Goal: Task Accomplishment & Management: Complete application form

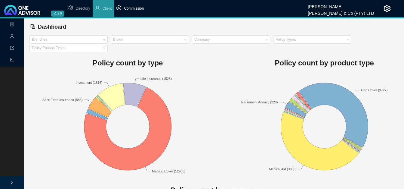
click at [142, 8] on span "Commission" at bounding box center [134, 8] width 20 height 4
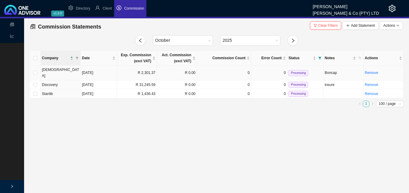
click at [145, 70] on td "R 2,301.37" at bounding box center [137, 73] width 40 height 15
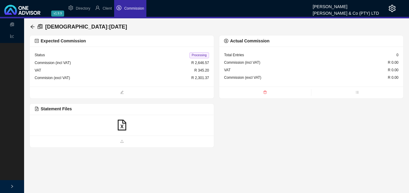
click at [124, 127] on icon "file-excel" at bounding box center [122, 125] width 11 height 11
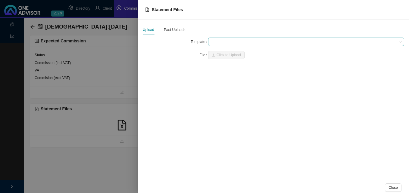
click at [215, 43] on span at bounding box center [305, 42] width 191 height 8
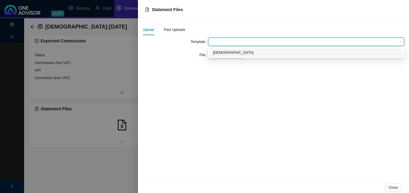
click at [217, 53] on div "[DEMOGRAPHIC_DATA]" at bounding box center [306, 53] width 186 height 6
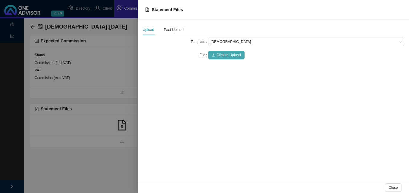
click at [219, 55] on span "Click to Upload" at bounding box center [228, 55] width 24 height 6
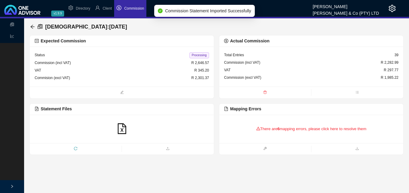
click at [267, 129] on div "There are 6 mapping errors, please click here to resolve them" at bounding box center [311, 129] width 174 height 19
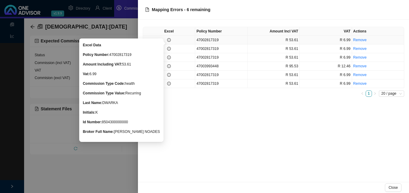
click at [169, 40] on icon "info-circle" at bounding box center [169, 40] width 4 height 4
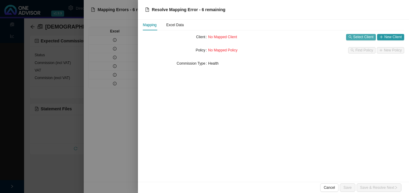
click at [358, 37] on span "Select Client" at bounding box center [363, 37] width 20 height 6
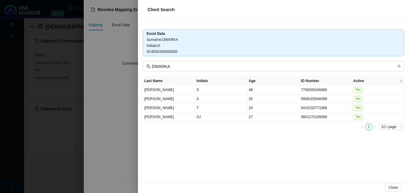
click at [115, 123] on div at bounding box center [204, 96] width 409 height 193
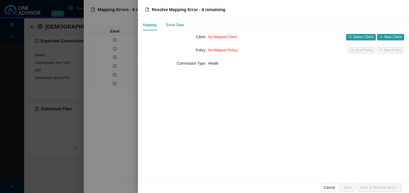
click at [177, 26] on div "Excel Data" at bounding box center [174, 25] width 17 height 6
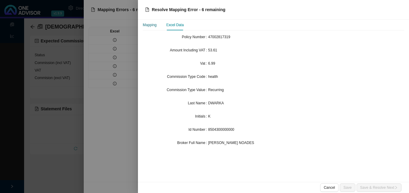
click at [149, 23] on div "Mapping" at bounding box center [150, 25] width 14 height 6
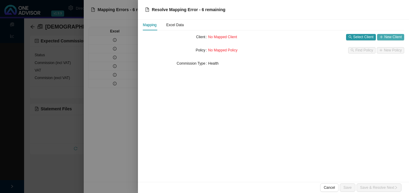
click at [394, 38] on span "New Client" at bounding box center [392, 37] width 17 height 6
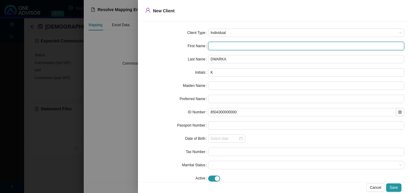
click at [216, 47] on input "text" at bounding box center [306, 46] width 196 height 8
paste input "[PERSON_NAME]"
type input "[PERSON_NAME]"
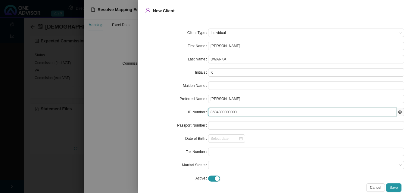
drag, startPoint x: 237, startPoint y: 112, endPoint x: 186, endPoint y: 107, distance: 51.1
click at [186, 107] on form "Client Type Individual First Name [PERSON_NAME] Last Name [PERSON_NAME] Initial…" at bounding box center [273, 106] width 261 height 154
paste input "128082"
type input "8504300128082"
type input "[DATE]"
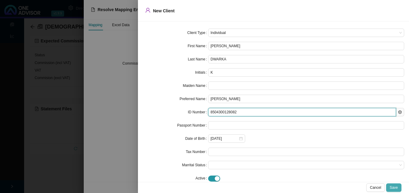
type input "8504300128082"
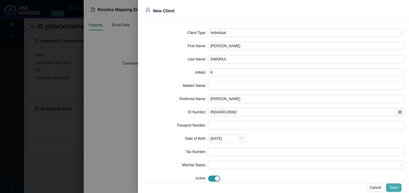
click at [396, 187] on span "Save" at bounding box center [394, 188] width 8 height 6
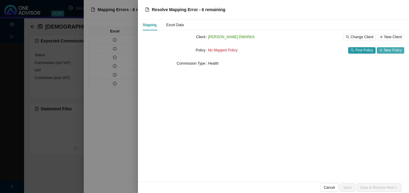
click at [389, 49] on span "New Policy" at bounding box center [393, 50] width 18 height 6
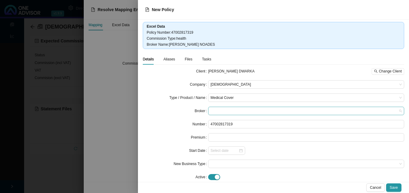
click at [235, 114] on span at bounding box center [305, 111] width 191 height 8
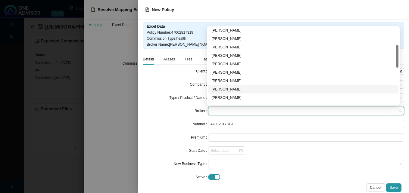
scroll to position [90, 0]
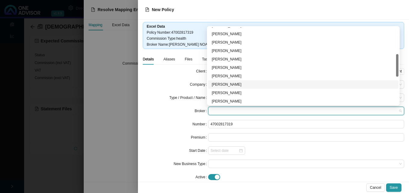
click at [248, 85] on div "[PERSON_NAME]" at bounding box center [303, 85] width 183 height 6
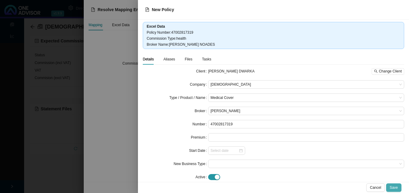
click at [392, 185] on span "Save" at bounding box center [394, 188] width 8 height 6
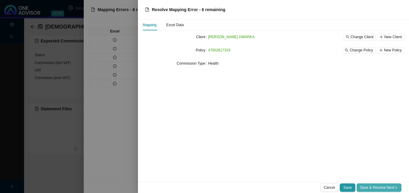
click at [377, 186] on span "Save & Resolve Next" at bounding box center [379, 188] width 38 height 6
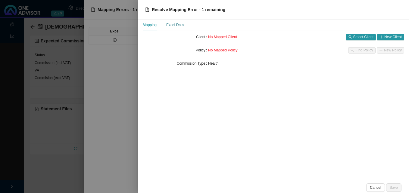
click at [173, 25] on div "Excel Data" at bounding box center [174, 25] width 17 height 6
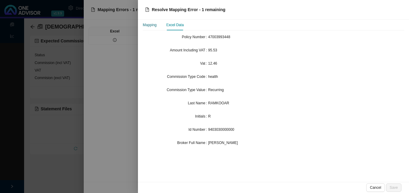
click at [151, 25] on div "Mapping" at bounding box center [150, 25] width 14 height 6
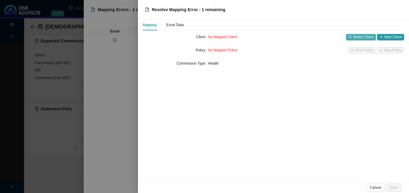
click at [362, 37] on span "Select Client" at bounding box center [363, 37] width 20 height 6
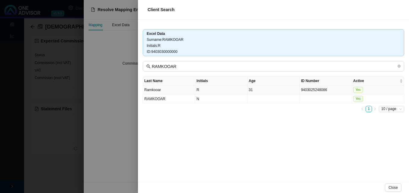
click at [312, 91] on td "9403025248086" at bounding box center [326, 89] width 52 height 9
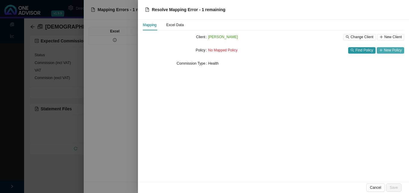
click at [384, 50] on span "New Policy" at bounding box center [393, 50] width 18 height 6
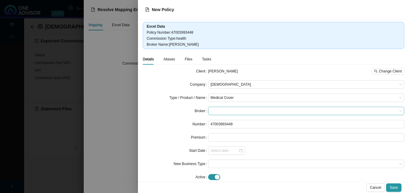
click at [238, 111] on span at bounding box center [305, 111] width 191 height 8
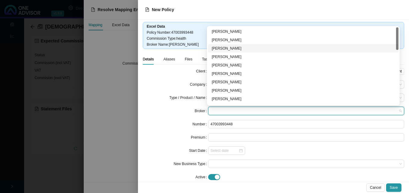
click at [240, 48] on div "[PERSON_NAME]" at bounding box center [303, 48] width 183 height 6
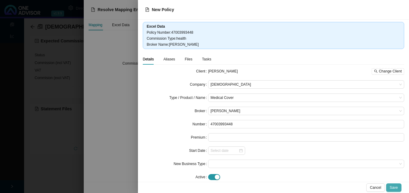
click at [393, 186] on span "Save" at bounding box center [394, 188] width 8 height 6
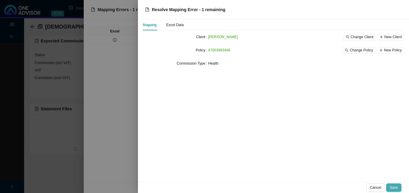
click at [392, 186] on span "Save" at bounding box center [394, 188] width 8 height 6
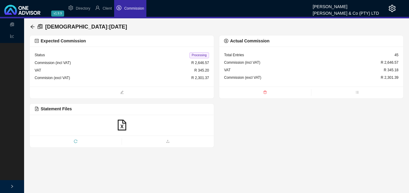
click at [198, 55] on span "Processing" at bounding box center [199, 55] width 20 height 6
click at [31, 25] on icon "arrow-left" at bounding box center [32, 26] width 5 height 5
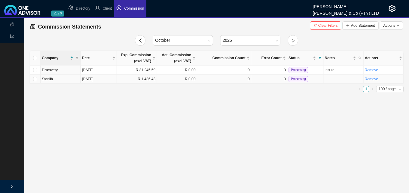
click at [163, 80] on td "R 0.00" at bounding box center [177, 79] width 40 height 9
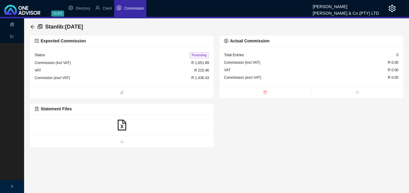
click at [123, 126] on icon "file-excel" at bounding box center [122, 125] width 11 height 11
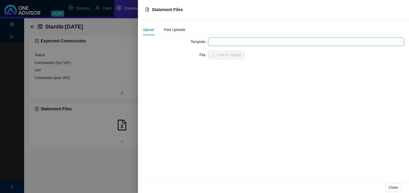
click at [221, 41] on span at bounding box center [305, 42] width 191 height 8
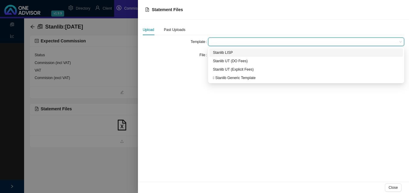
click at [244, 52] on div "Stanlib LISP" at bounding box center [306, 53] width 186 height 6
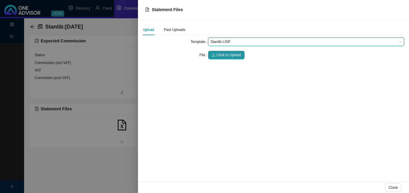
click at [244, 55] on div "Click to Upload" at bounding box center [306, 55] width 196 height 8
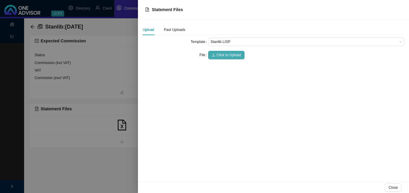
click at [230, 54] on span "Click to Upload" at bounding box center [228, 55] width 24 height 6
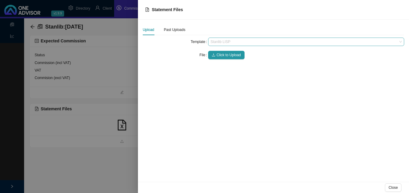
click at [220, 42] on span "Stanlib LISP" at bounding box center [305, 42] width 191 height 8
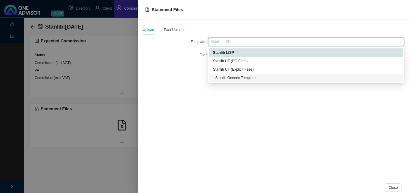
click at [226, 79] on div " Stanlib Generic Template" at bounding box center [306, 78] width 186 height 6
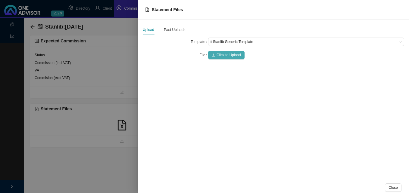
click at [225, 56] on span "Click to Upload" at bounding box center [228, 55] width 24 height 6
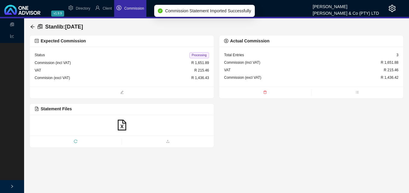
click at [200, 57] on span "Processing" at bounding box center [199, 55] width 20 height 6
click at [31, 26] on icon "arrow-left" at bounding box center [32, 26] width 5 height 5
